Goal: Information Seeking & Learning: Understand process/instructions

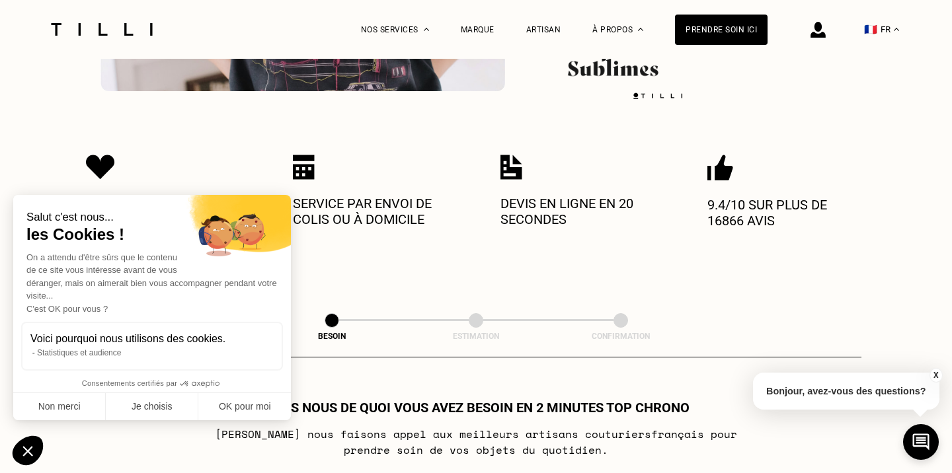
scroll to position [427, 0]
click at [244, 402] on button "OK pour moi" at bounding box center [244, 407] width 93 height 28
checkbox input "true"
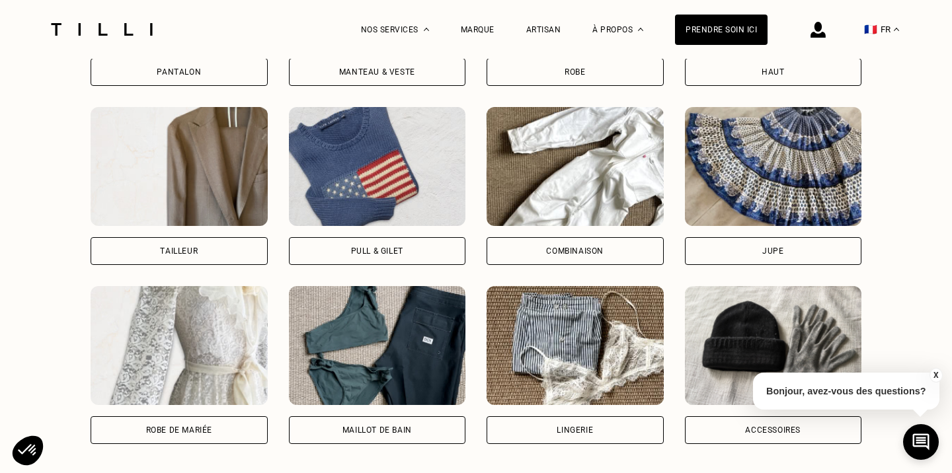
scroll to position [1112, 0]
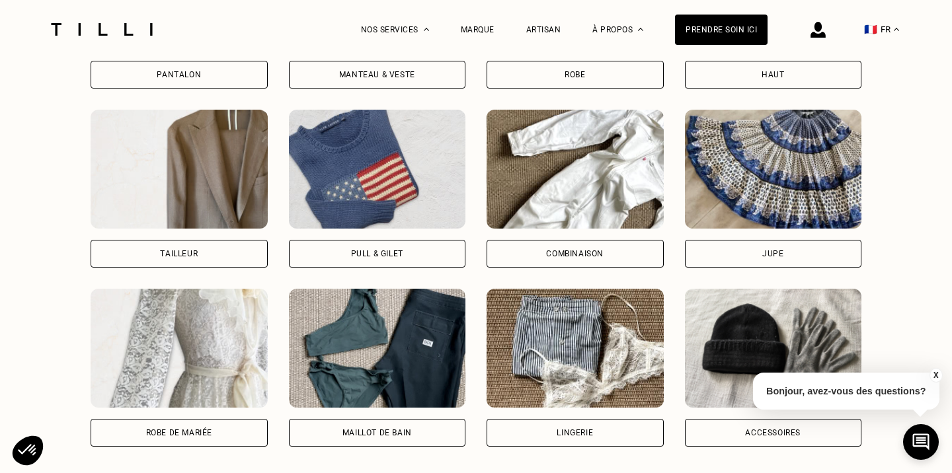
click at [387, 245] on div "Pull & gilet" at bounding box center [377, 254] width 177 height 28
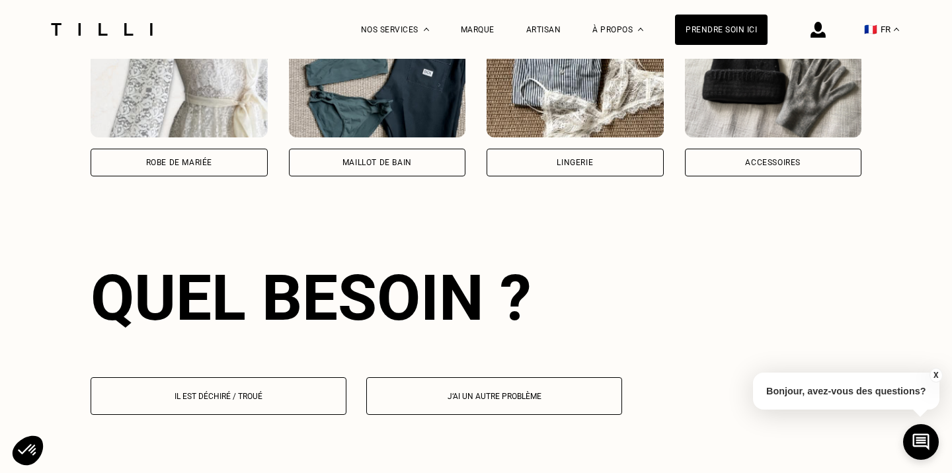
scroll to position [1522, 0]
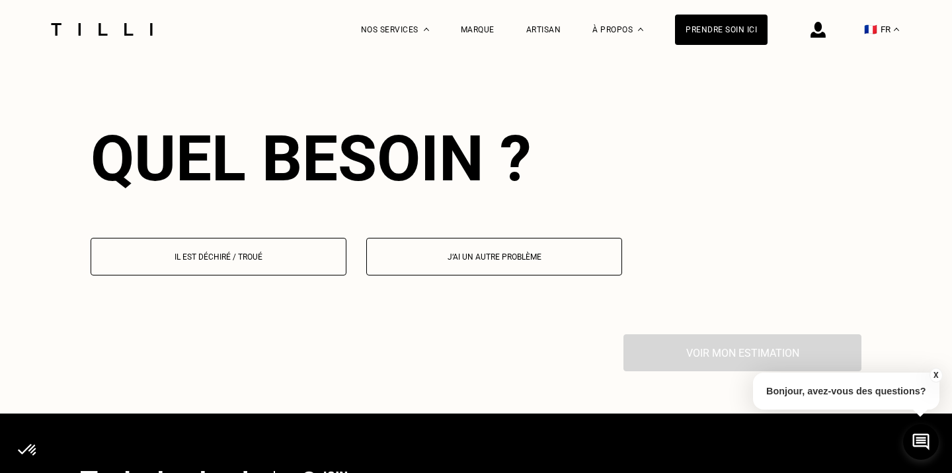
click at [284, 262] on p "Il est déchiré / troué" at bounding box center [218, 256] width 241 height 9
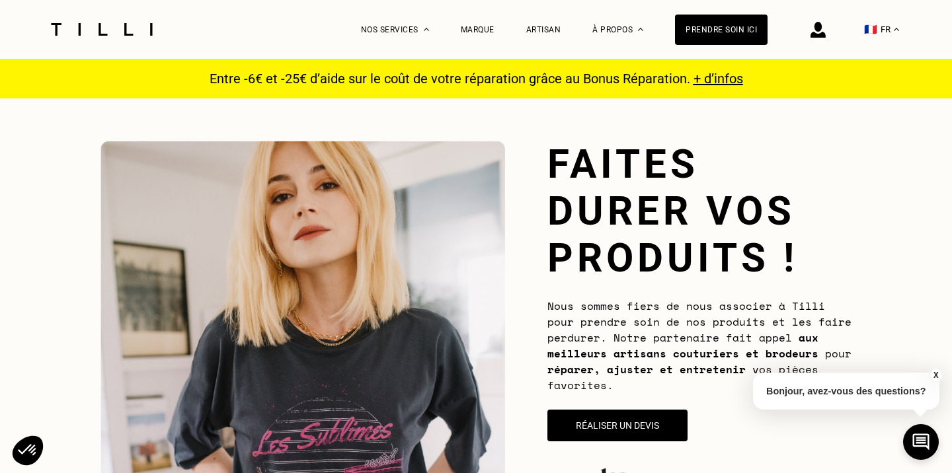
scroll to position [0, 0]
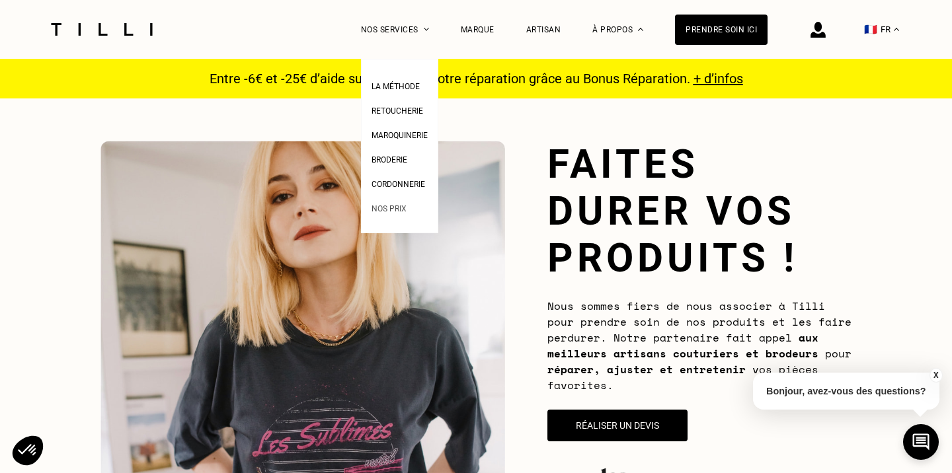
click at [395, 206] on span "Nos prix" at bounding box center [388, 208] width 35 height 9
select select "FR"
